Goal: Check status: Check status

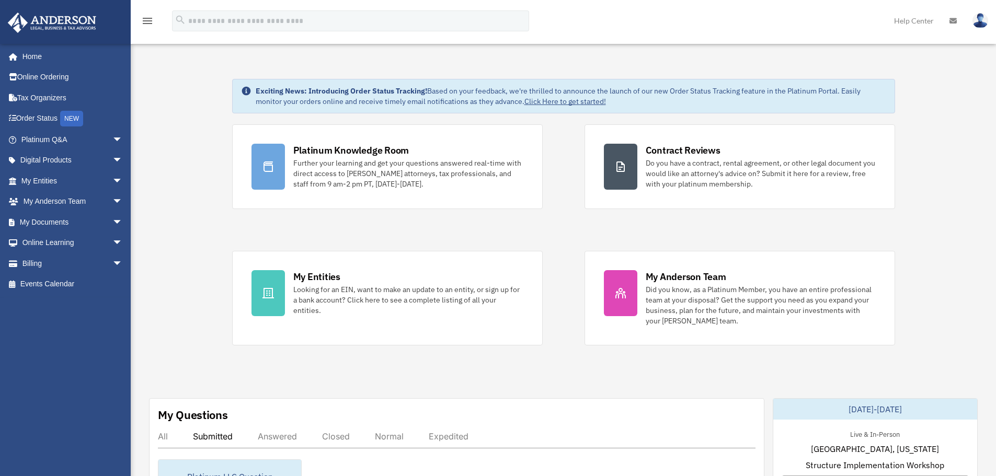
scroll to position [140, 0]
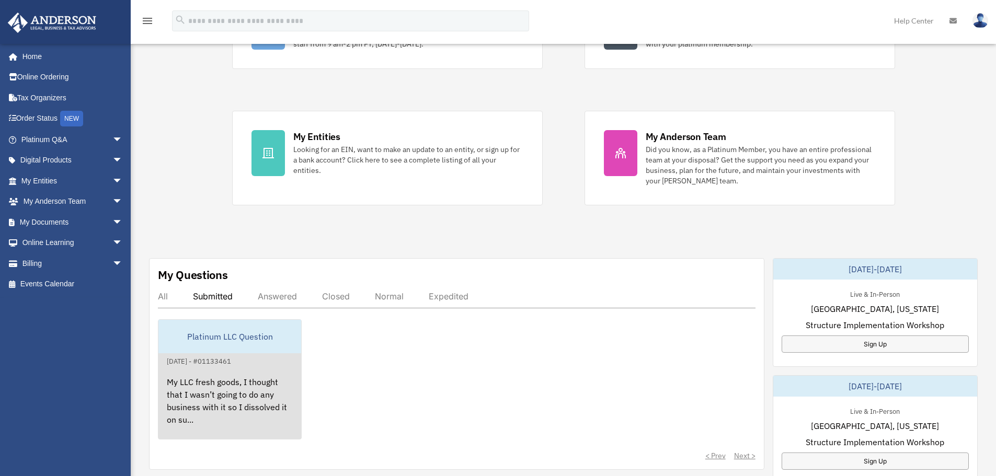
click at [223, 396] on div "My LLC fresh goods, I thought that I wasn’t going to do any business with it so…" at bounding box center [229, 409] width 143 height 82
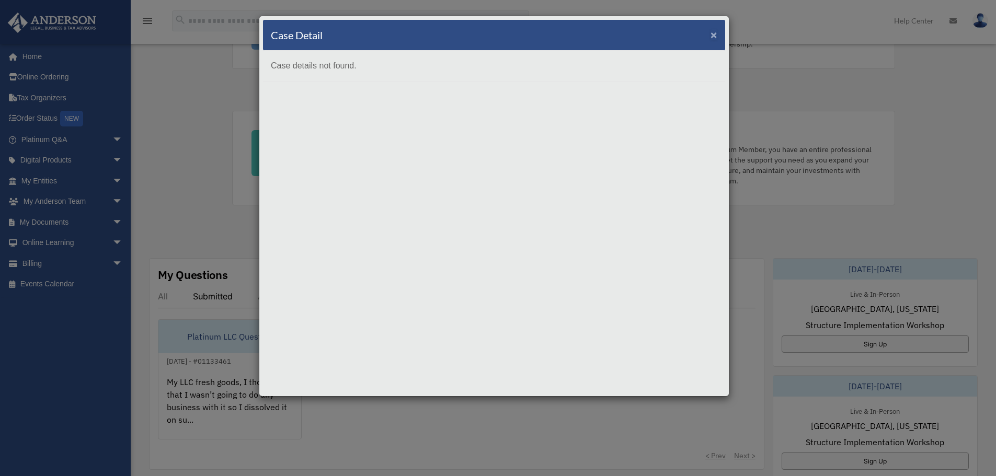
click at [715, 33] on span "×" at bounding box center [714, 35] width 7 height 12
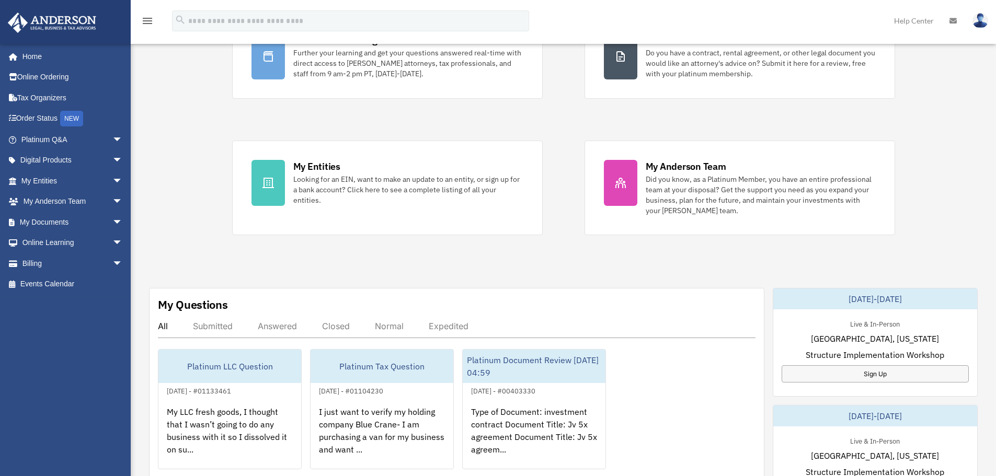
scroll to position [152, 0]
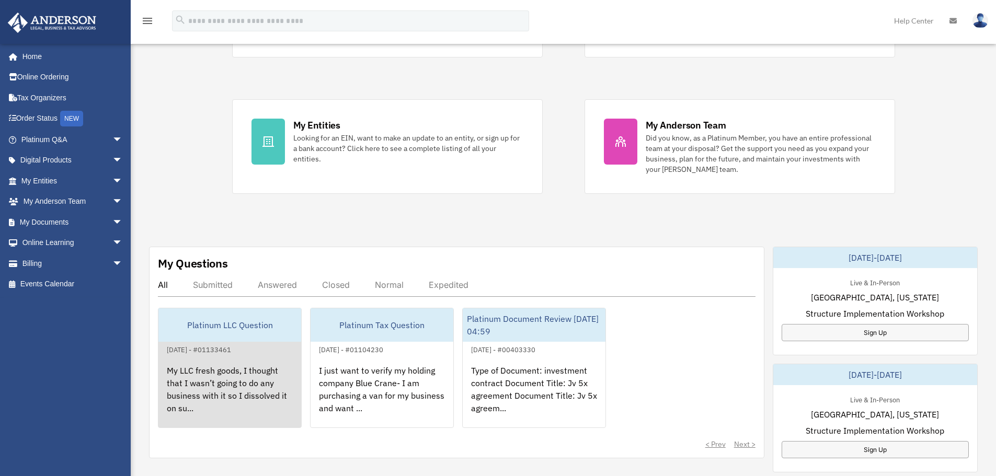
click at [230, 393] on div "My LLC fresh goods, I thought that I wasn’t going to do any business with it so…" at bounding box center [229, 397] width 143 height 82
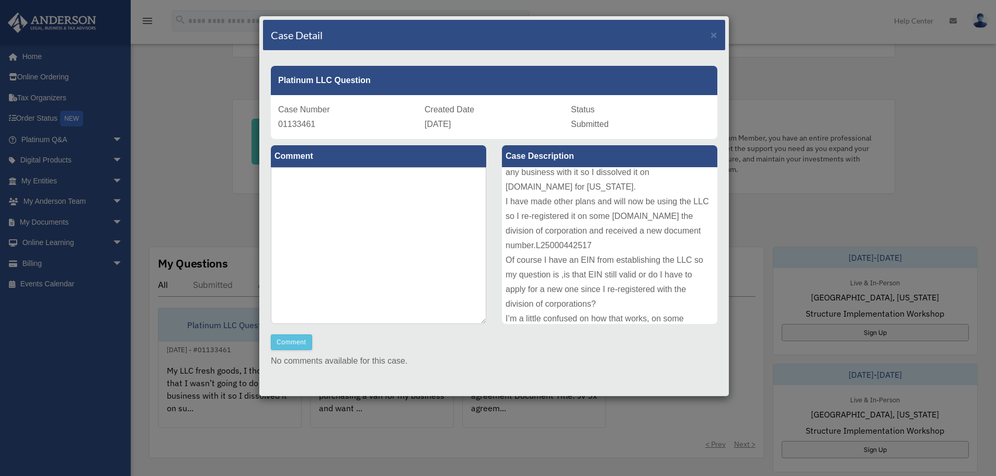
scroll to position [0, 0]
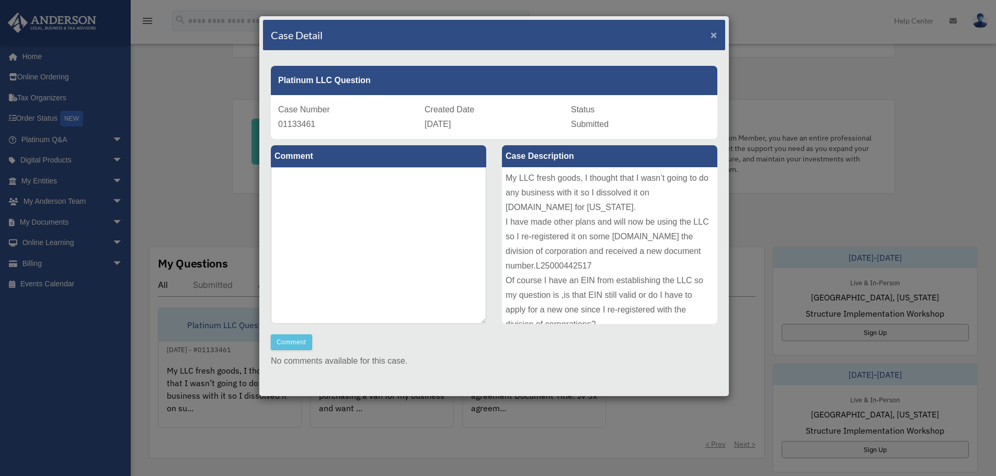
click at [711, 32] on span "×" at bounding box center [714, 35] width 7 height 12
